Goal: Task Accomplishment & Management: Use online tool/utility

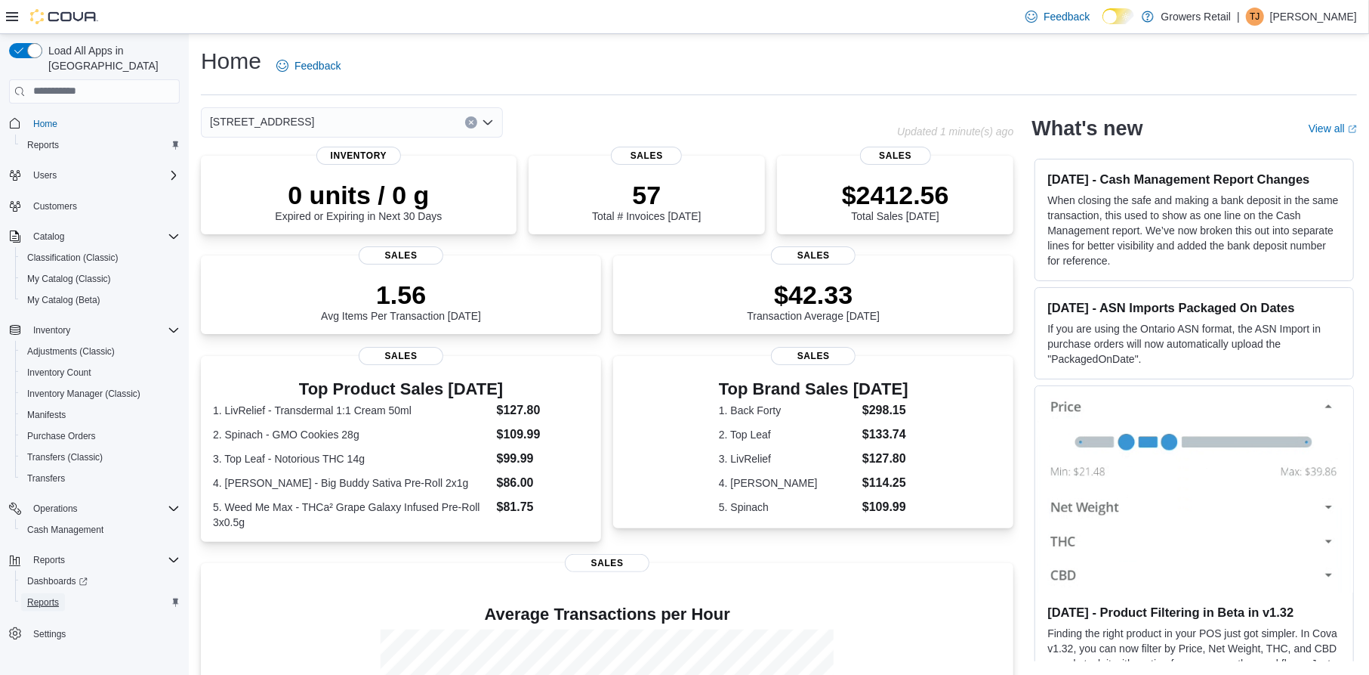
click at [59, 594] on span "Reports" at bounding box center [43, 602] width 32 height 18
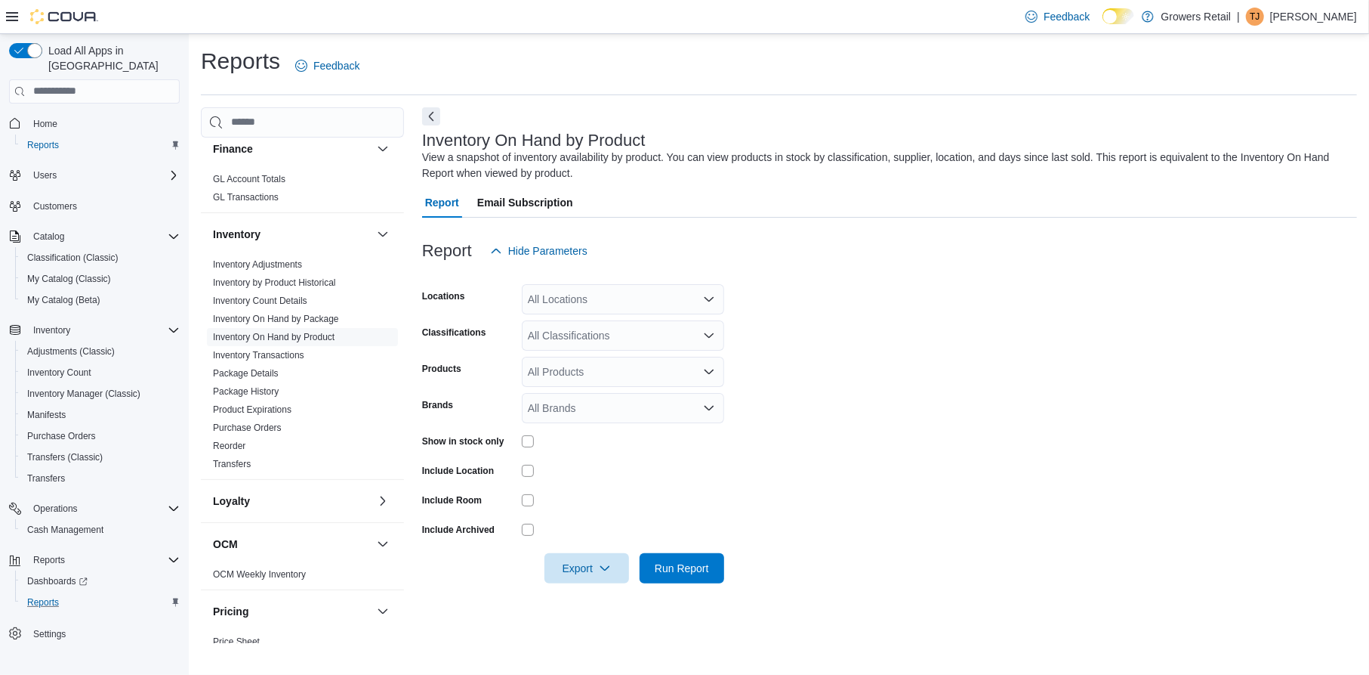
scroll to position [221, 0]
click at [594, 307] on div "All Locations" at bounding box center [623, 299] width 202 height 30
type input "****"
click at [645, 326] on span "[STREET_ADDRESS]" at bounding box center [606, 324] width 104 height 15
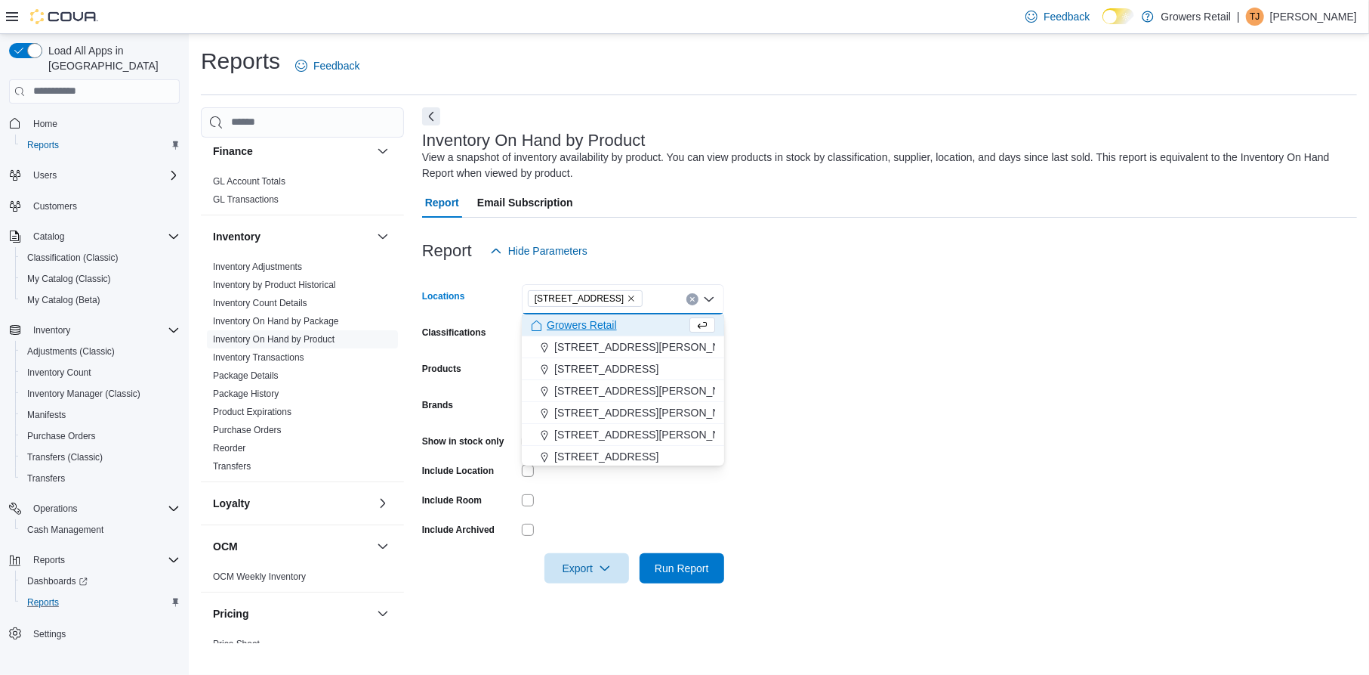
click at [860, 317] on form "Locations 970 The Queensway Combo box. Selected. [STREET_ADDRESS]. Press Backsp…" at bounding box center [889, 424] width 935 height 317
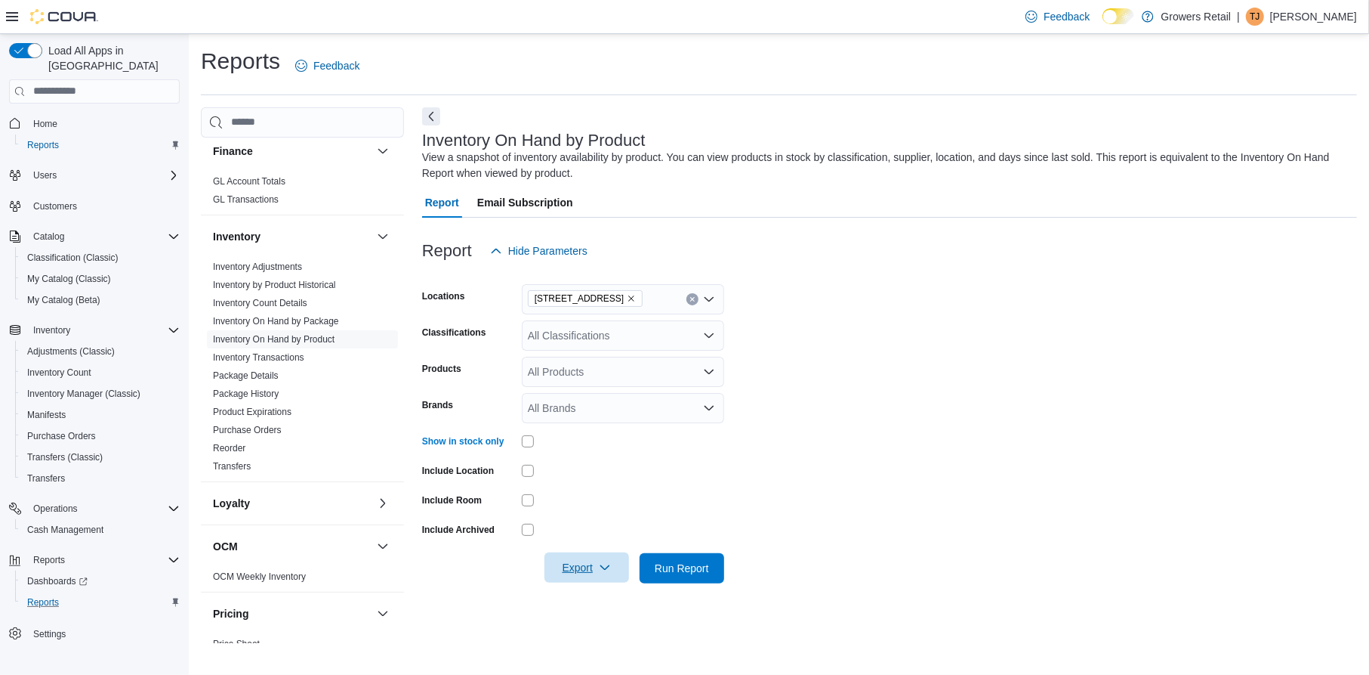
click at [580, 568] on span "Export" at bounding box center [587, 567] width 66 height 30
click at [609, 483] on span "Export to Excel" at bounding box center [588, 477] width 68 height 12
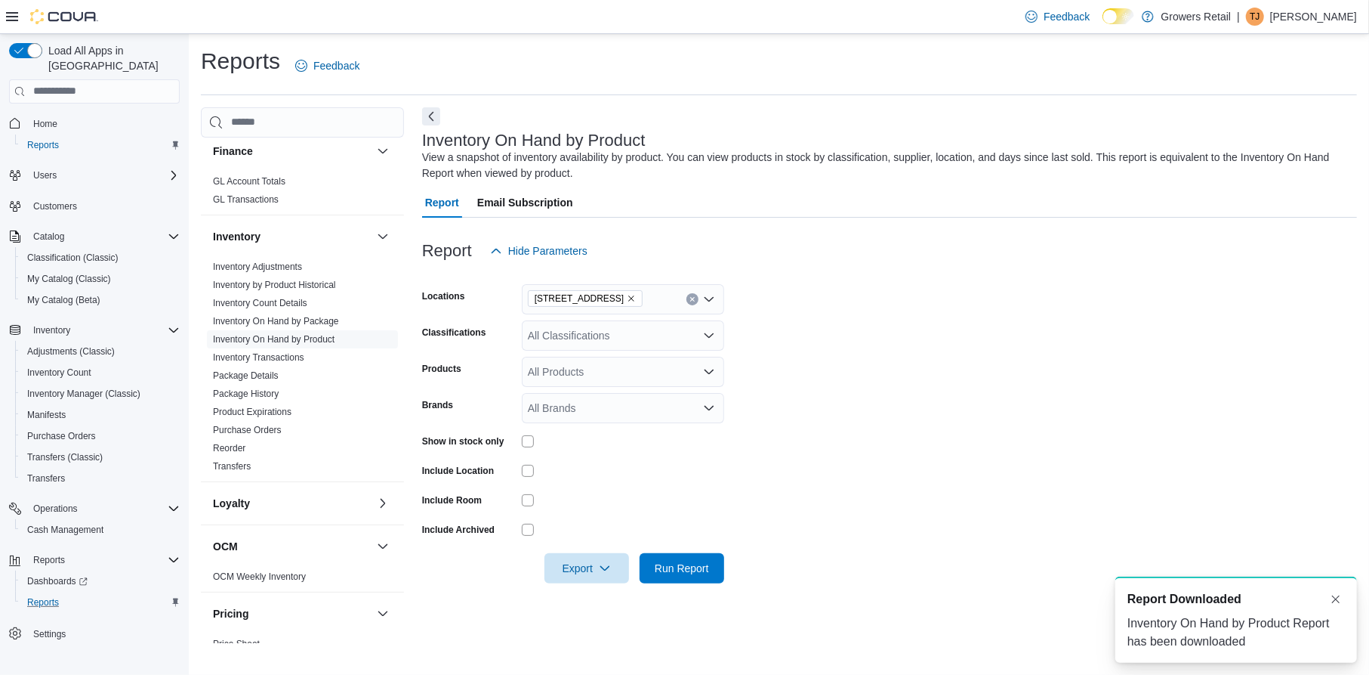
scroll to position [0, 0]
